Goal: Check status: Check status

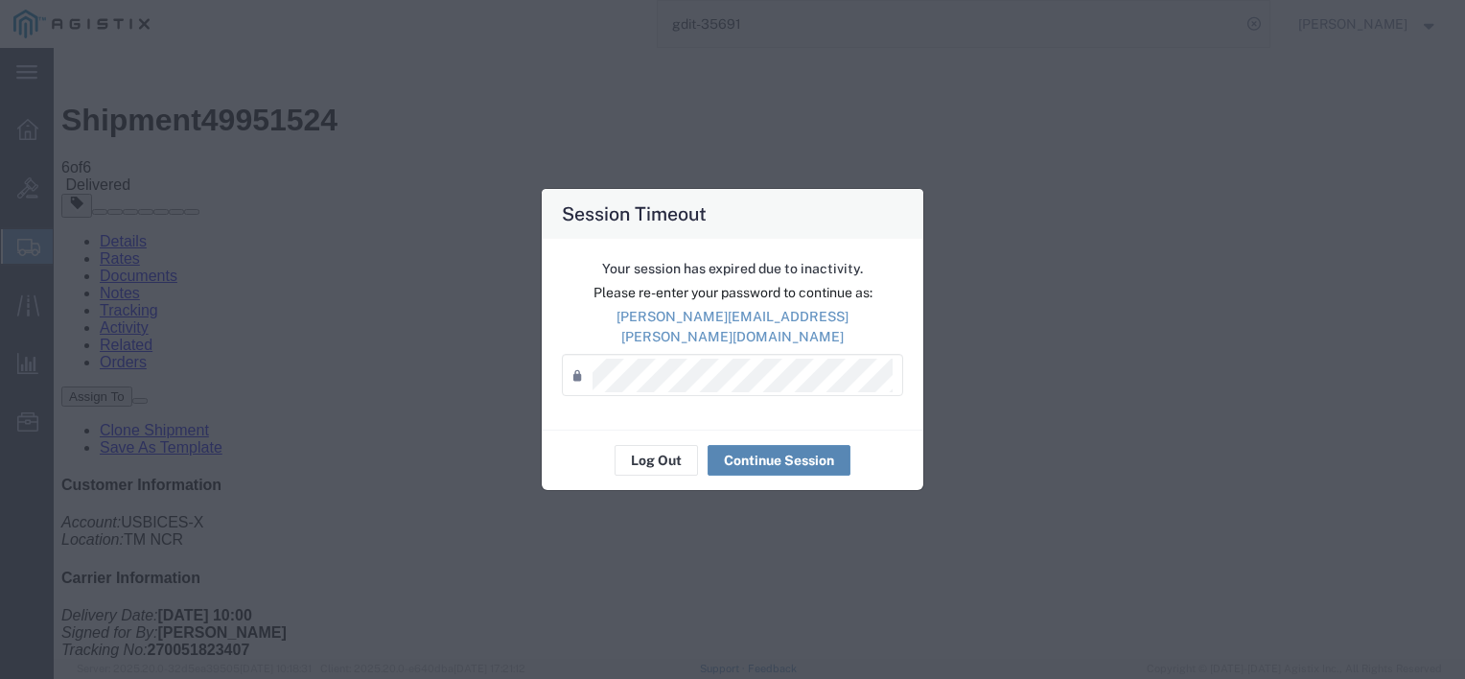
click at [746, 445] on button "Continue Session" at bounding box center [779, 460] width 143 height 31
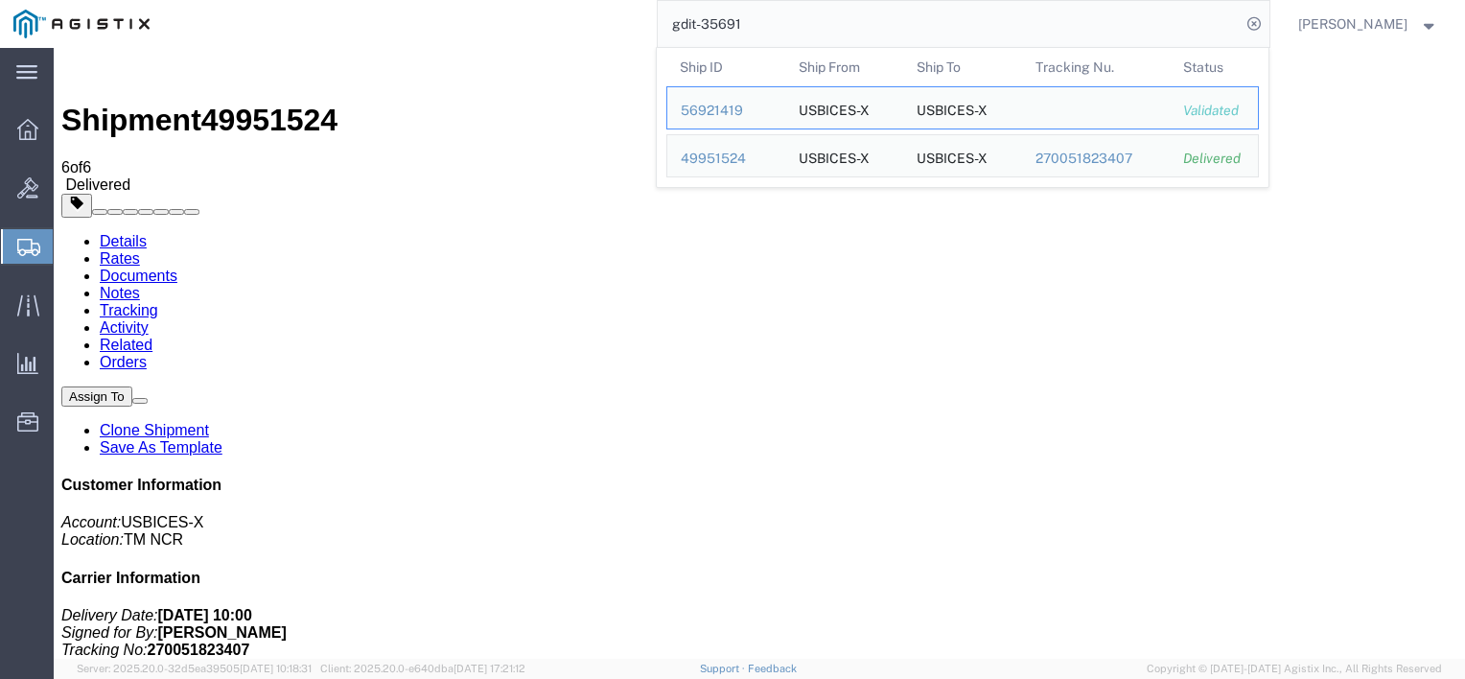
click at [825, 22] on input "gdit-35691" at bounding box center [949, 24] width 583 height 46
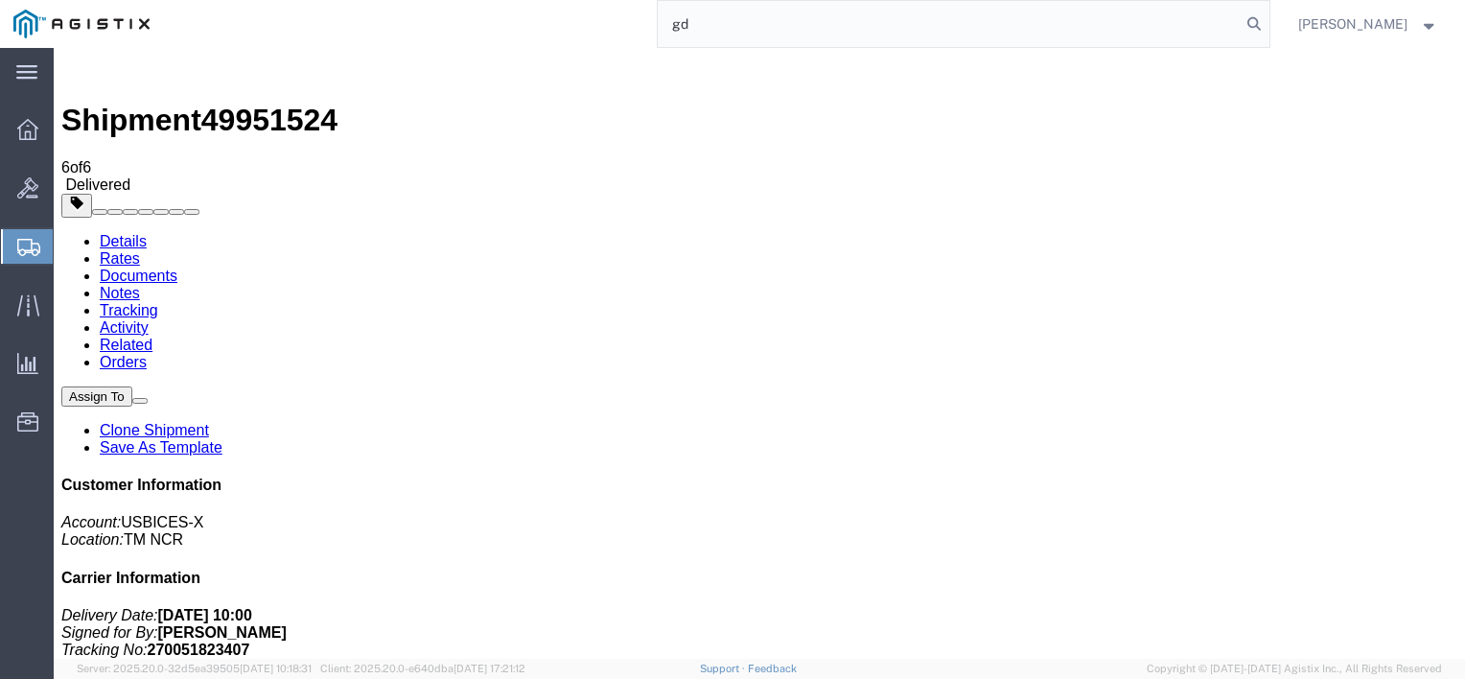
type input "g"
click at [758, 12] on input "570806" at bounding box center [949, 24] width 583 height 46
click at [768, 12] on input "570806" at bounding box center [949, 24] width 583 height 46
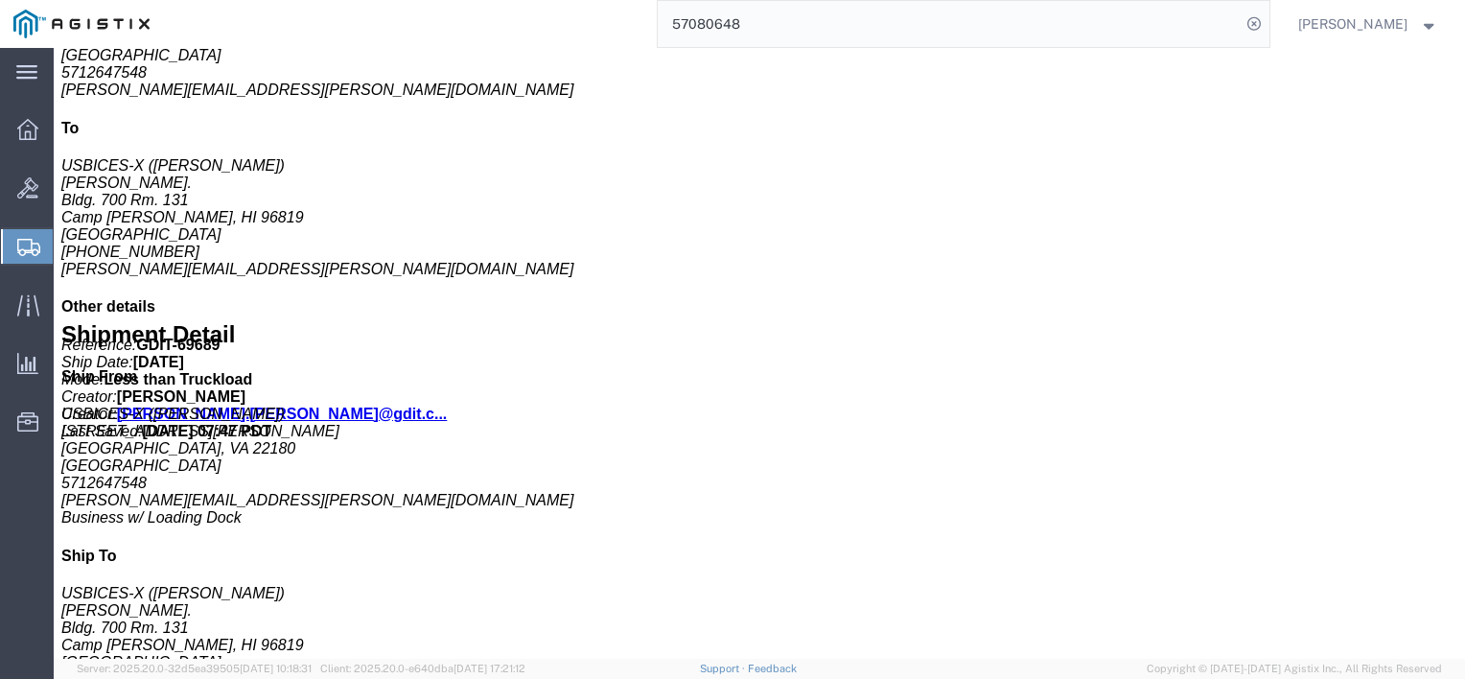
scroll to position [700, 0]
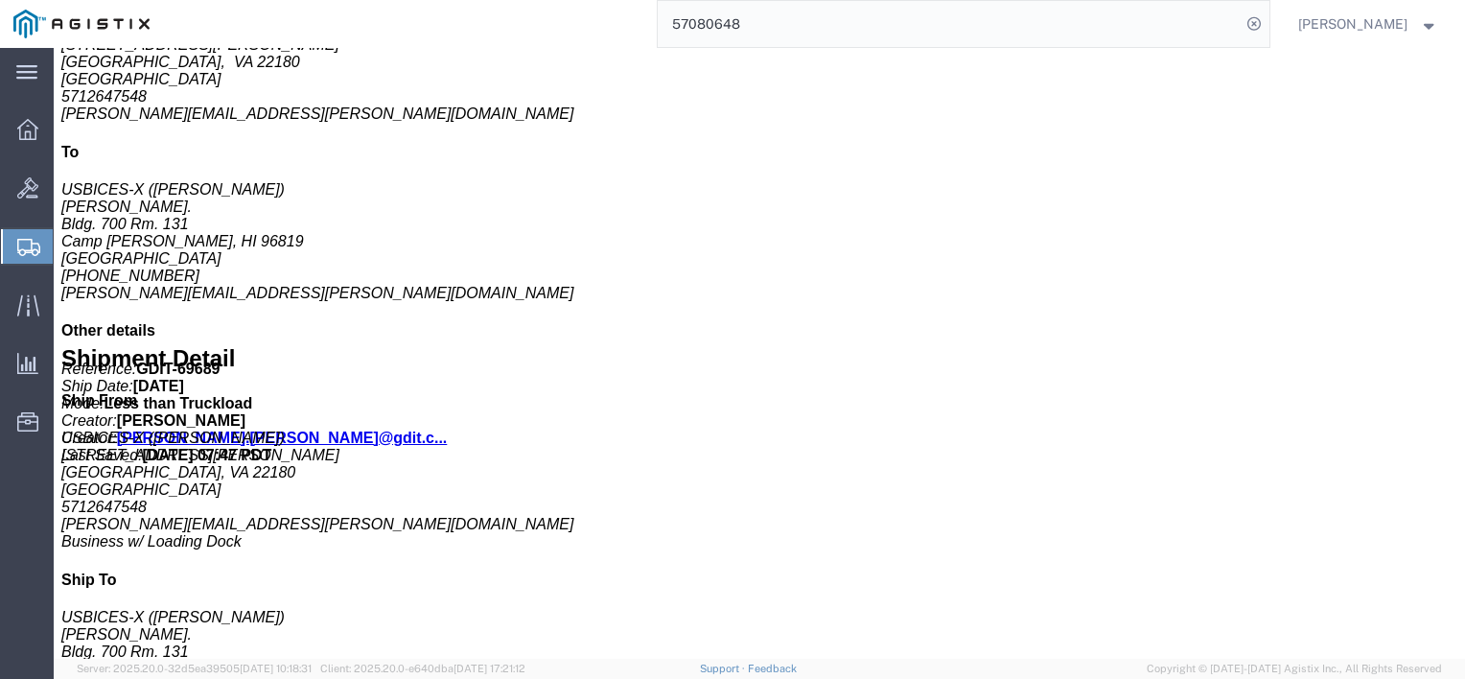
click link "Documents"
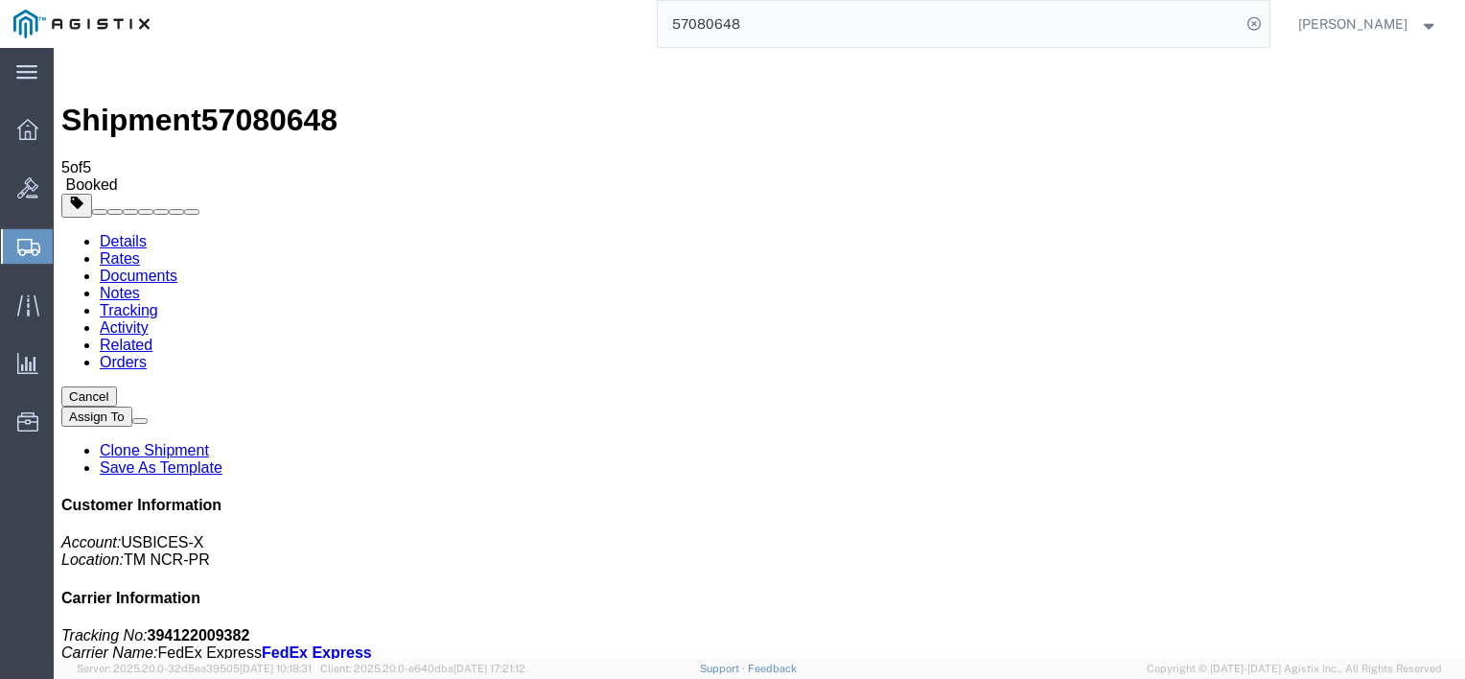
click at [129, 233] on link "Details" at bounding box center [123, 241] width 47 height 16
click div "Ship From USBICES-X ([PERSON_NAME]) [STREET_ADDRESS][PERSON_NAME] 5712647548 [P…"
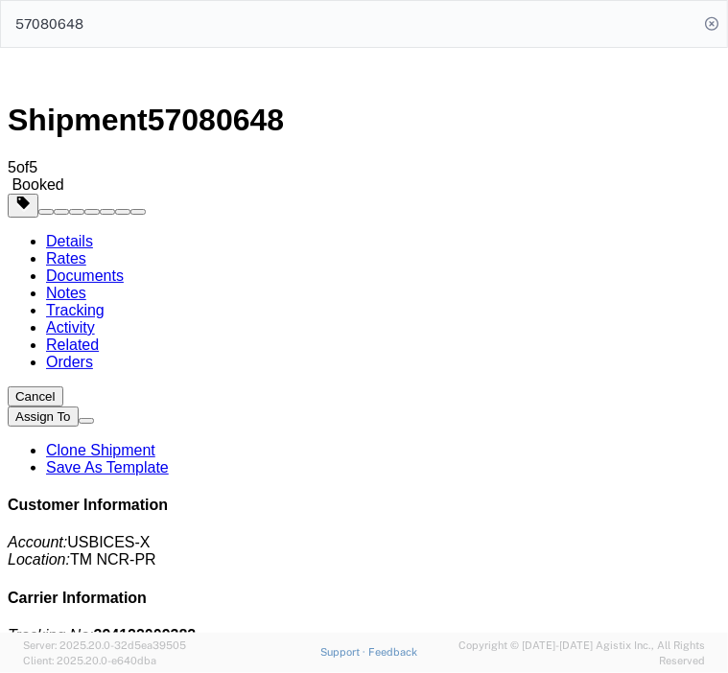
click address "USBICES-X ([PERSON_NAME]) [STREET_ADDRESS][PERSON_NAME] 5712647548 [PERSON_NAME…"
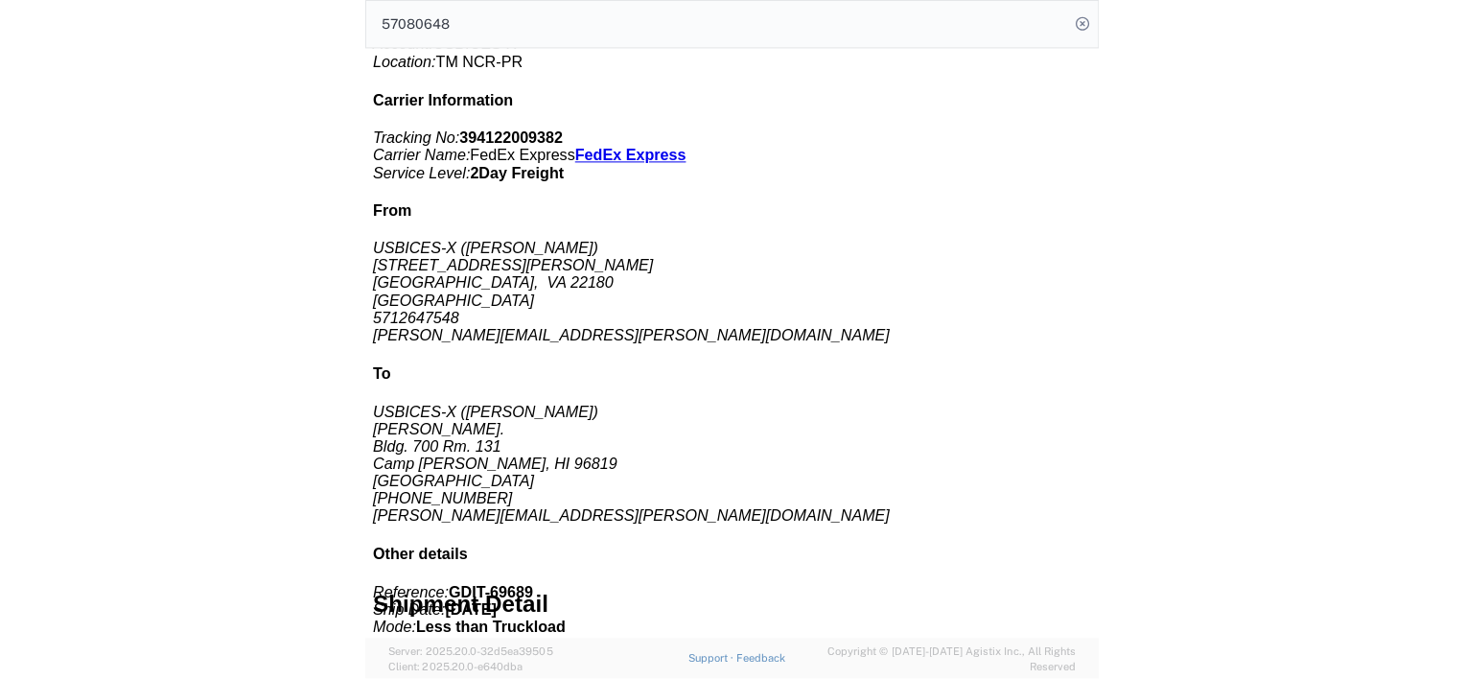
scroll to position [514, 0]
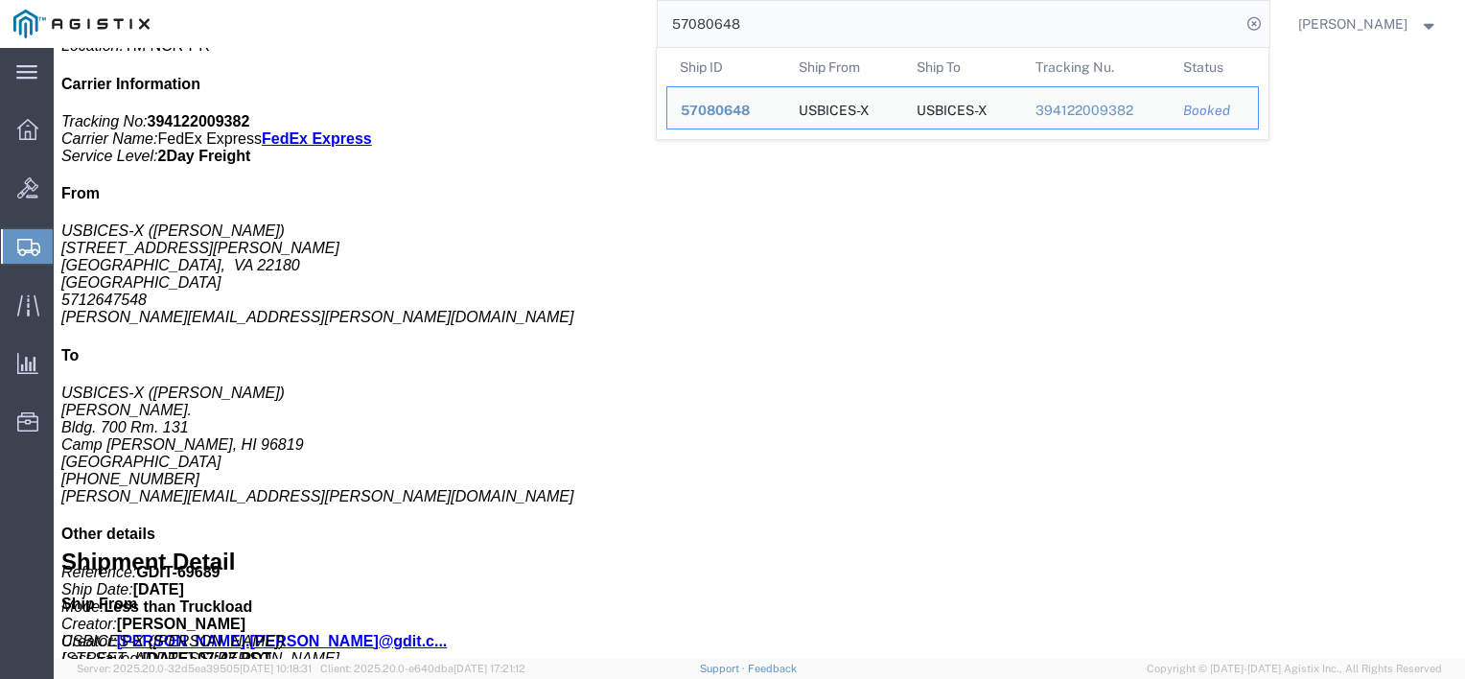
click at [771, 20] on input "57080648" at bounding box center [949, 24] width 583 height 46
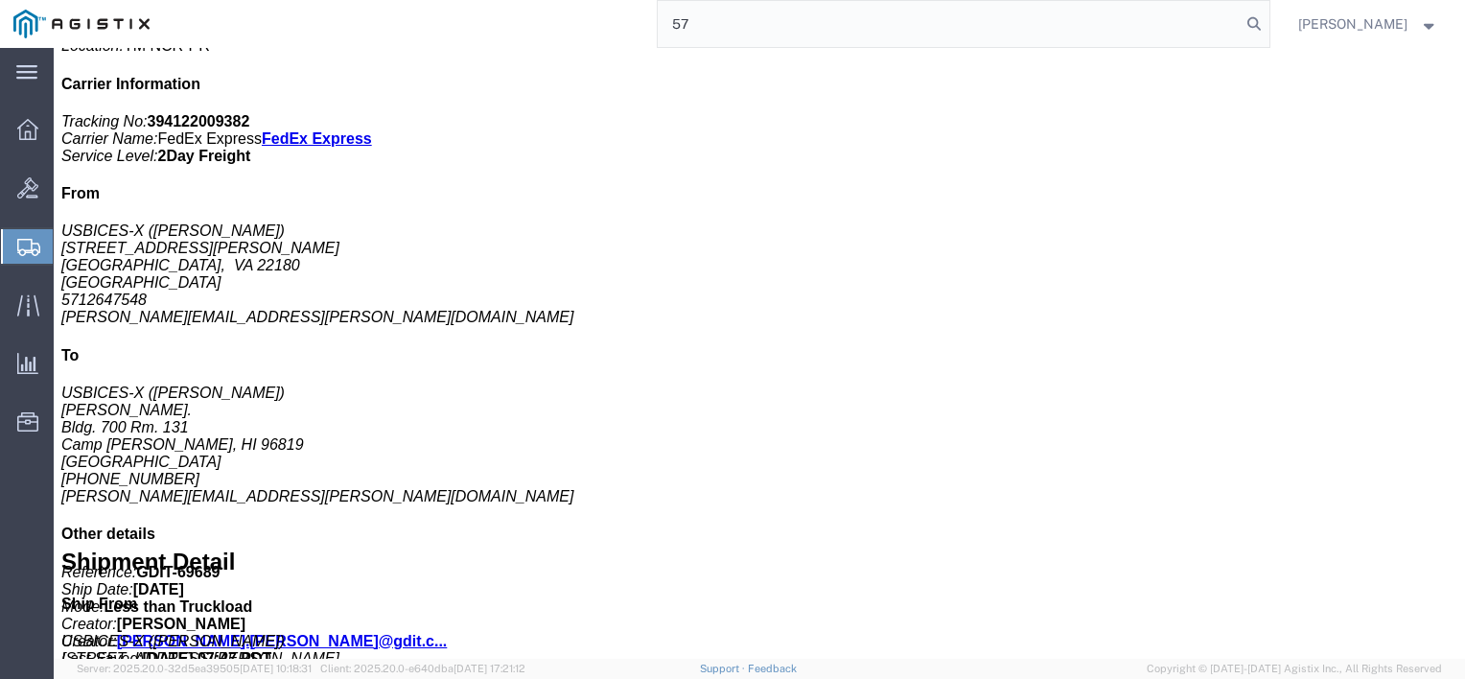
type input "5"
click at [736, 15] on input "gdit-" at bounding box center [949, 24] width 583 height 46
type input "gdit-73796"
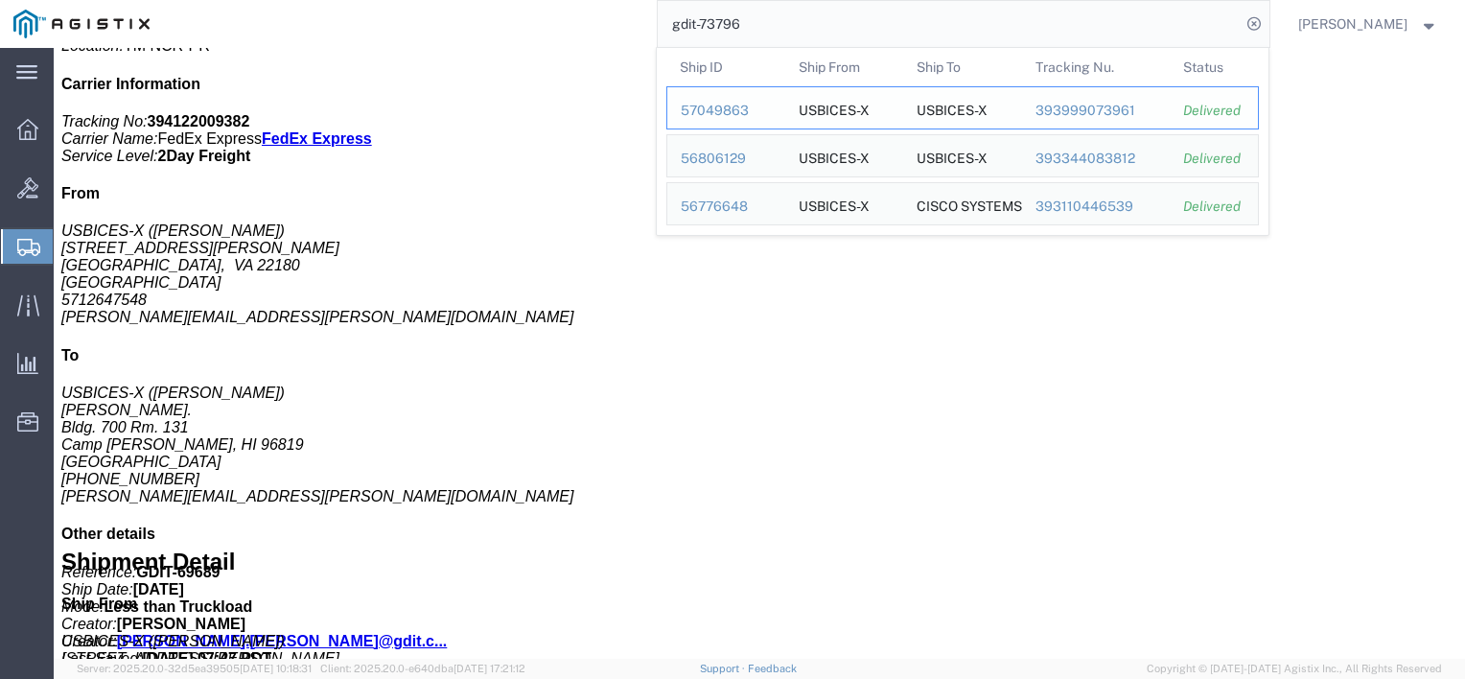
click at [733, 110] on div "57049863" at bounding box center [726, 111] width 91 height 20
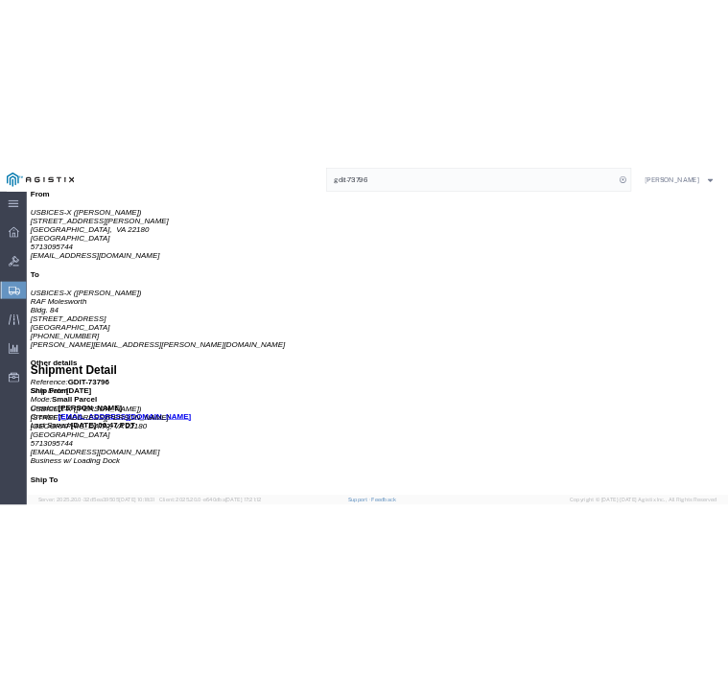
scroll to position [654, 0]
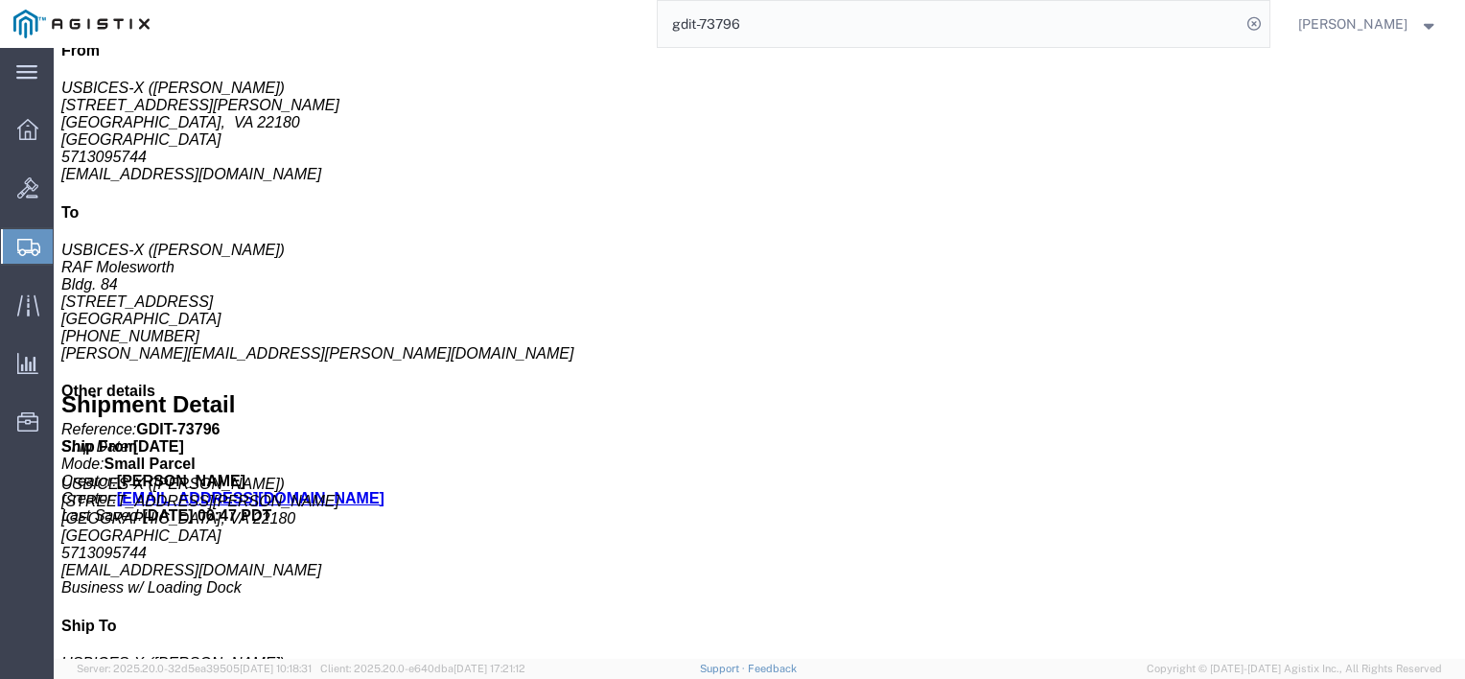
click p "Class: 92.5"
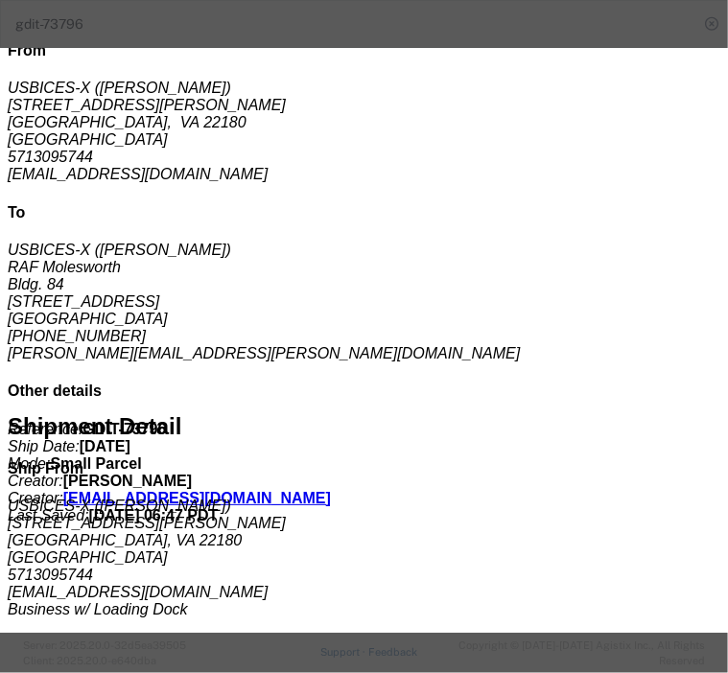
click button "Next content"
